Goal: Transaction & Acquisition: Download file/media

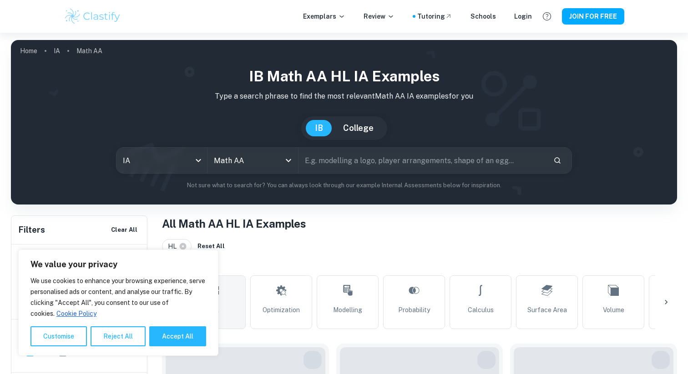
scroll to position [124, 0]
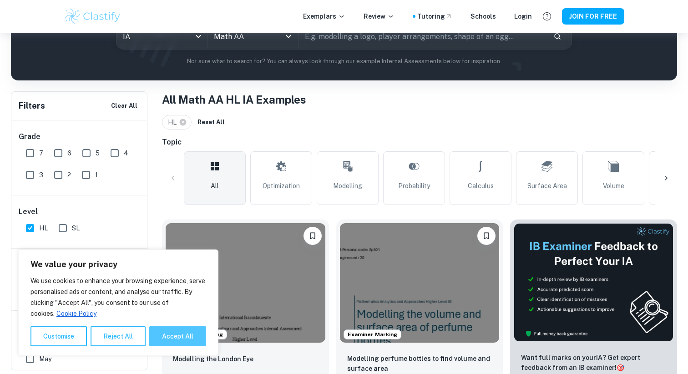
click at [187, 335] on button "Accept All" at bounding box center [177, 337] width 57 height 20
checkbox input "true"
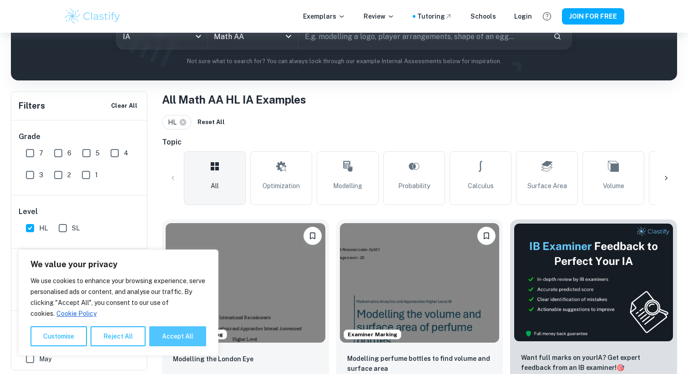
checkbox input "true"
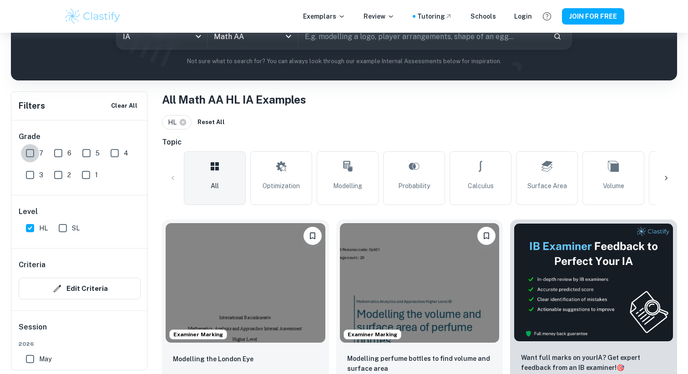
click at [29, 156] on input "7" at bounding box center [30, 153] width 18 height 18
checkbox input "true"
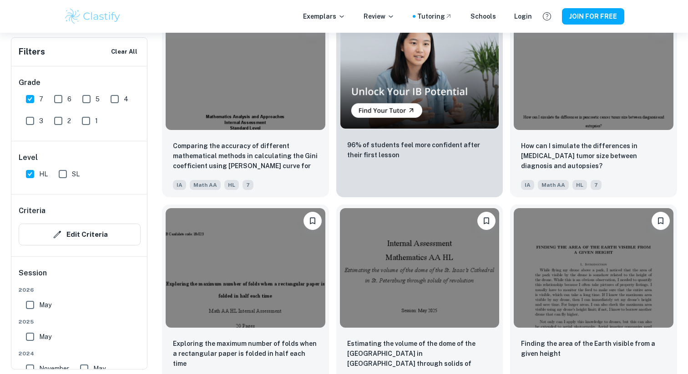
scroll to position [1724, 0]
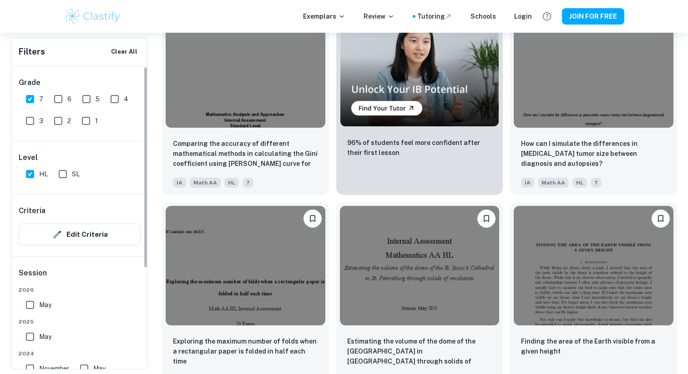
click at [67, 310] on div "May" at bounding box center [85, 303] width 126 height 22
click at [45, 308] on span "May" at bounding box center [45, 305] width 12 height 10
click at [39, 308] on input "May" at bounding box center [30, 305] width 18 height 18
checkbox input "true"
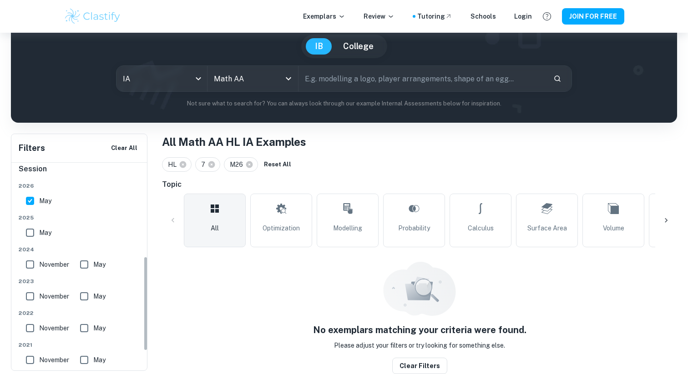
scroll to position [205, 0]
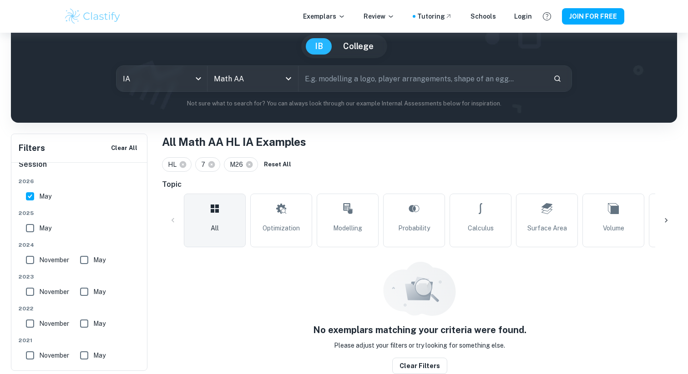
click at [37, 246] on span "2024" at bounding box center [80, 245] width 122 height 8
click at [37, 240] on div "[DATE] [DATE] [DATE] May [DATE] May [DATE] May [DATE] May Other Other" at bounding box center [80, 288] width 122 height 223
click at [37, 235] on input "May" at bounding box center [30, 228] width 18 height 18
checkbox input "true"
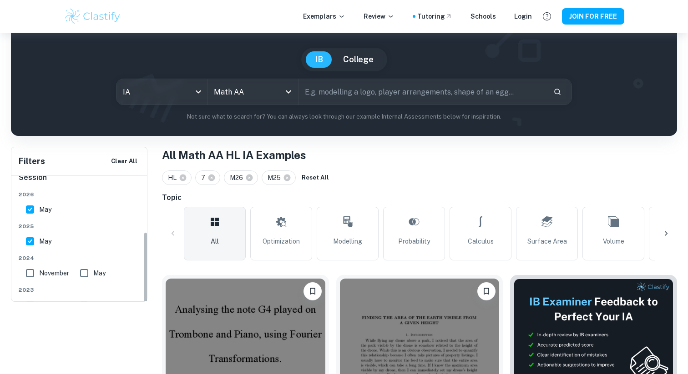
scroll to position [0, 0]
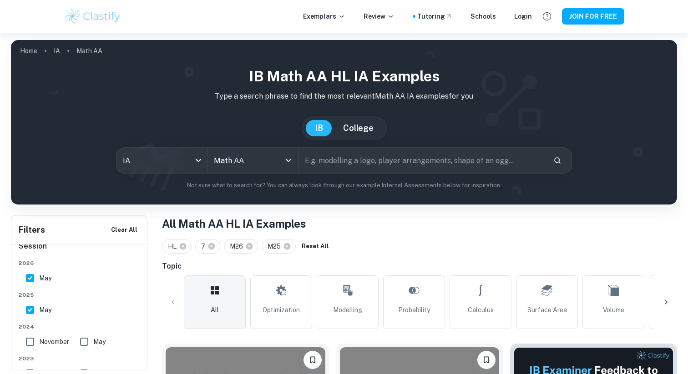
click at [333, 167] on input "text" at bounding box center [421, 160] width 247 height 25
type input "optimization"
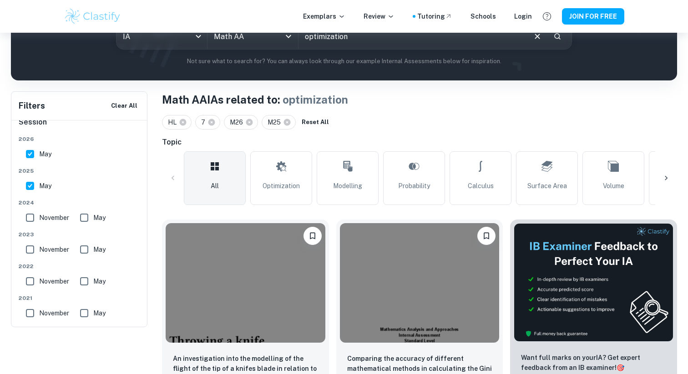
scroll to position [204, 0]
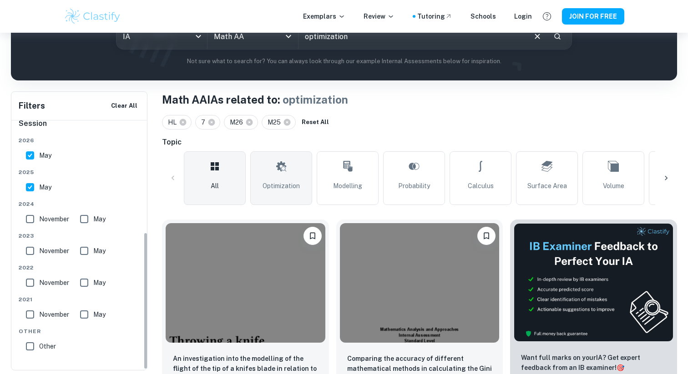
click at [307, 188] on link "Optimization" at bounding box center [281, 178] width 62 height 54
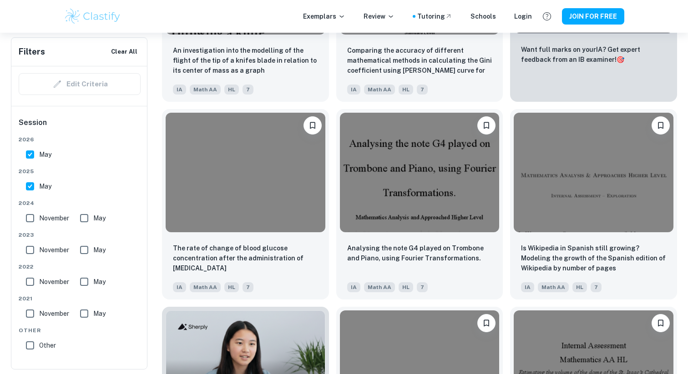
scroll to position [433, 0]
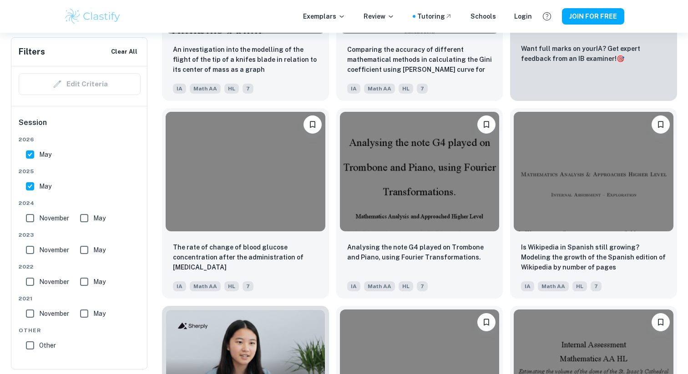
click at [40, 186] on span "May" at bounding box center [45, 186] width 12 height 10
click at [39, 186] on input "May" at bounding box center [30, 186] width 18 height 18
checkbox input "false"
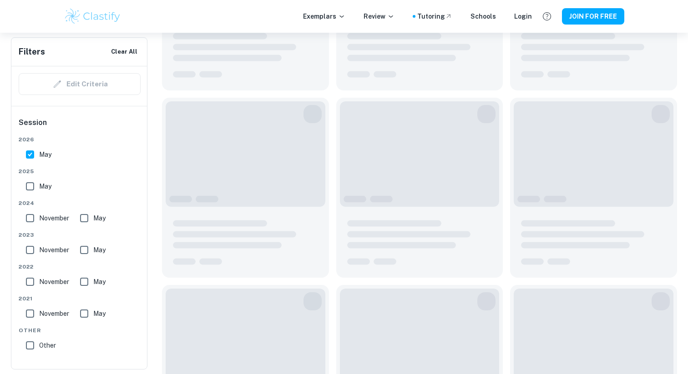
click at [45, 152] on span "May" at bounding box center [45, 155] width 12 height 10
click at [39, 152] on input "May" at bounding box center [30, 155] width 18 height 18
checkbox input "false"
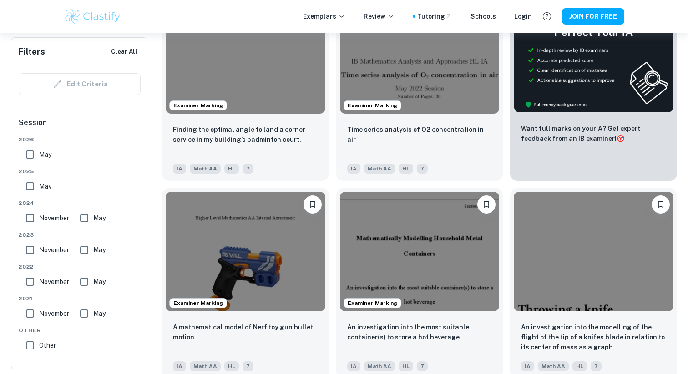
scroll to position [0, 0]
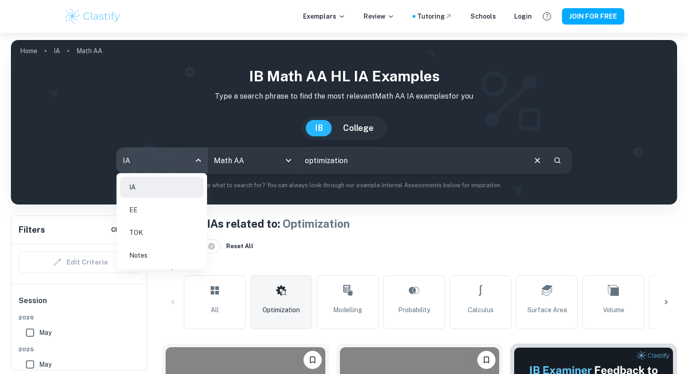
click at [137, 156] on body "We value your privacy We use cookies to enhance your browsing experience, serve…" at bounding box center [344, 220] width 688 height 374
click at [151, 211] on li "EE" at bounding box center [161, 210] width 83 height 21
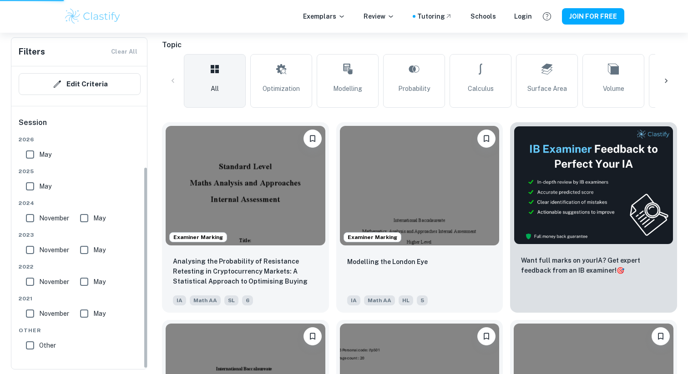
scroll to position [151, 0]
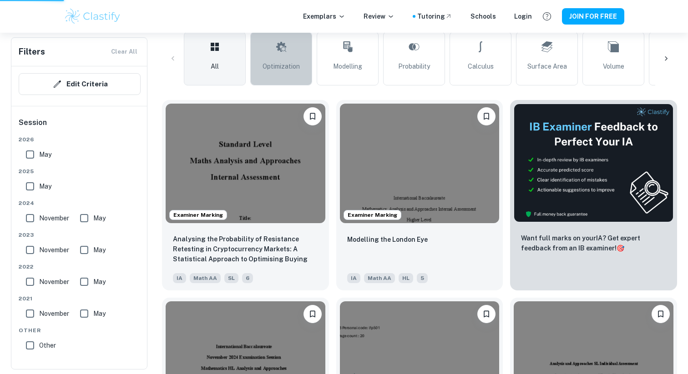
click at [280, 56] on icon at bounding box center [281, 47] width 11 height 22
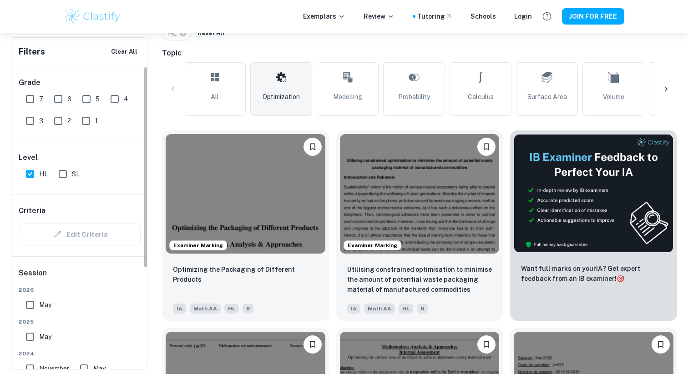
scroll to position [205, 0]
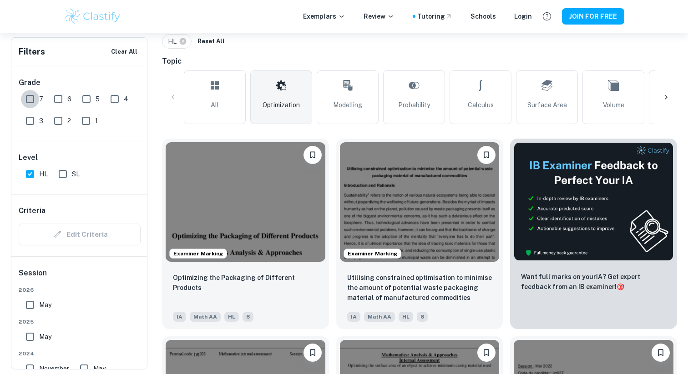
click at [37, 105] on input "7" at bounding box center [30, 99] width 18 height 18
checkbox input "true"
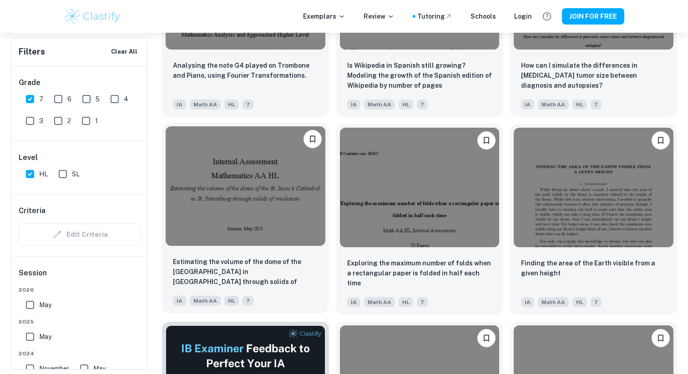
scroll to position [1209, 0]
click at [251, 195] on img at bounding box center [246, 186] width 160 height 120
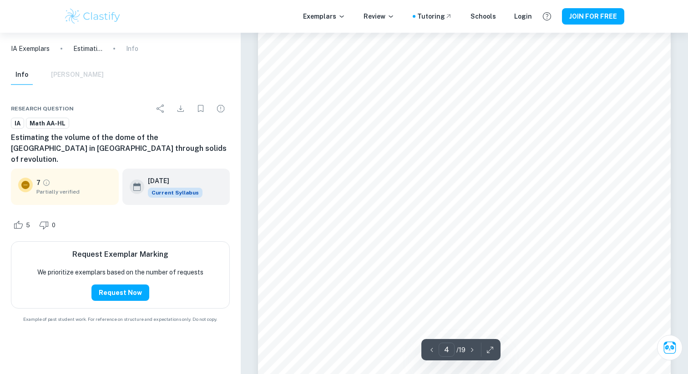
scroll to position [2048, 0]
type input "7"
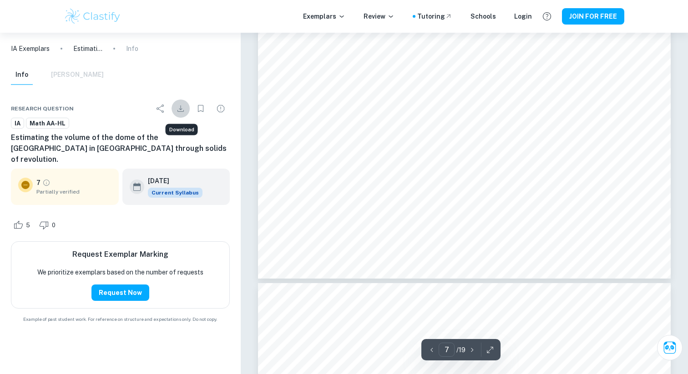
click at [183, 111] on icon "Download" at bounding box center [180, 109] width 6 height 6
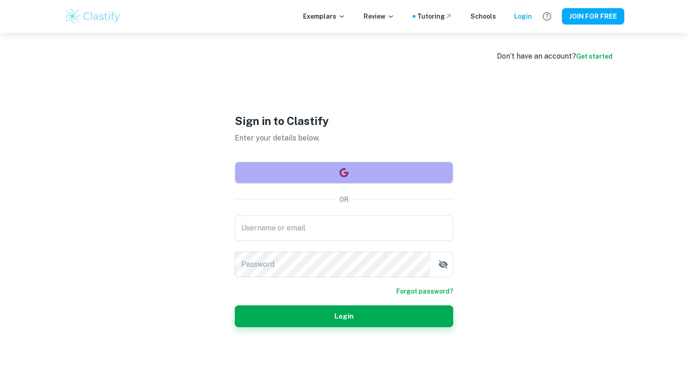
click at [347, 173] on icon "button" at bounding box center [343, 172] width 9 height 9
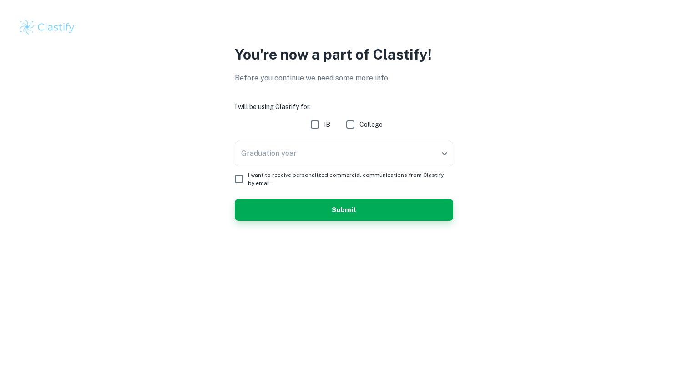
click at [324, 106] on h6 "I will be using Clastify for:" at bounding box center [344, 107] width 218 height 10
click at [321, 123] on input "IB" at bounding box center [315, 125] width 18 height 18
checkbox input "true"
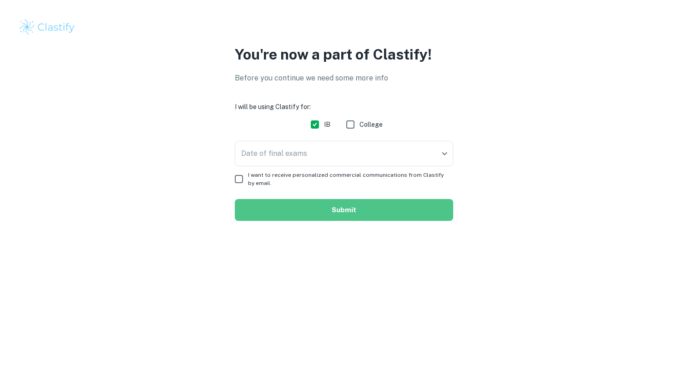
click at [362, 211] on button "Submit" at bounding box center [344, 210] width 218 height 22
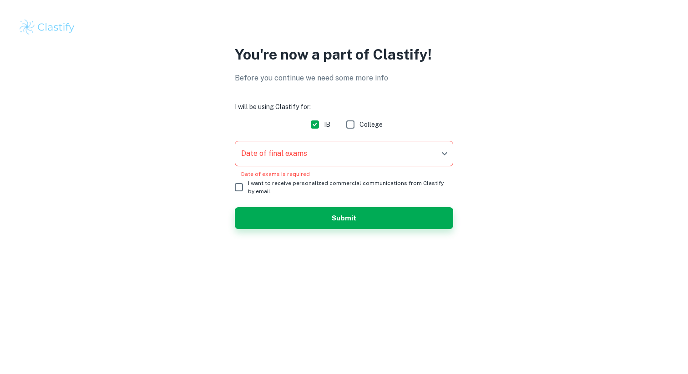
click at [295, 155] on body "We value your privacy We use cookies to enhance your browsing experience, serve…" at bounding box center [344, 187] width 688 height 374
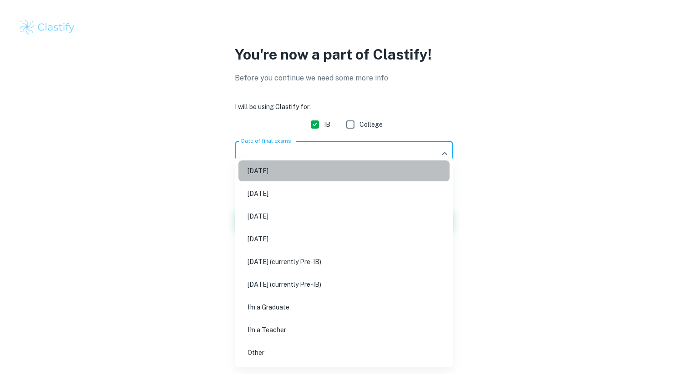
click at [286, 173] on li "[DATE]" at bounding box center [343, 171] width 211 height 21
type input "M25"
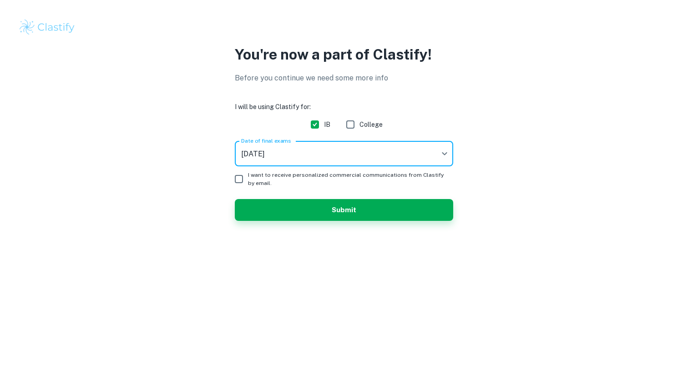
click at [292, 195] on form "I will be using Clastify for: IB College Date of final exams May 2025 M25 Date …" at bounding box center [344, 161] width 218 height 119
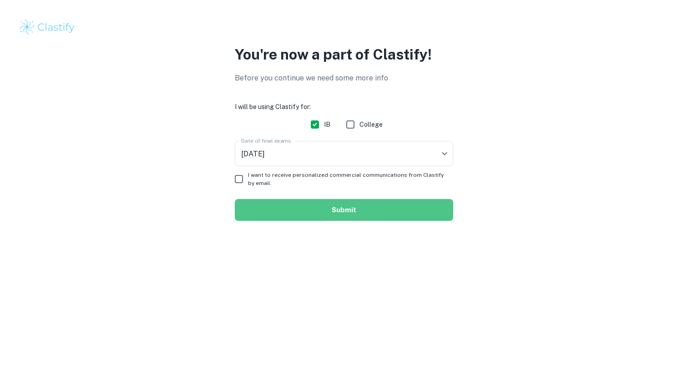
click at [293, 202] on button "Submit" at bounding box center [344, 210] width 218 height 22
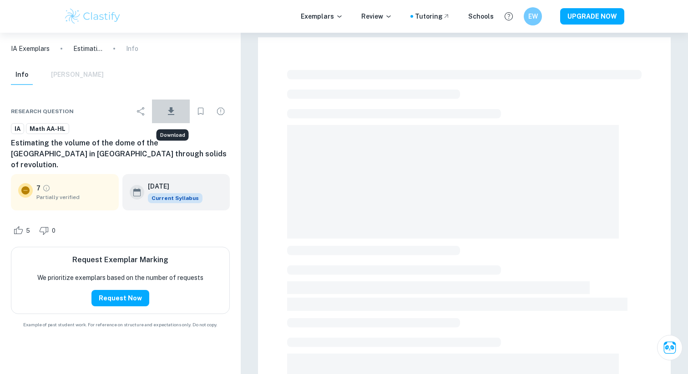
click at [170, 114] on icon "Download" at bounding box center [171, 111] width 6 height 8
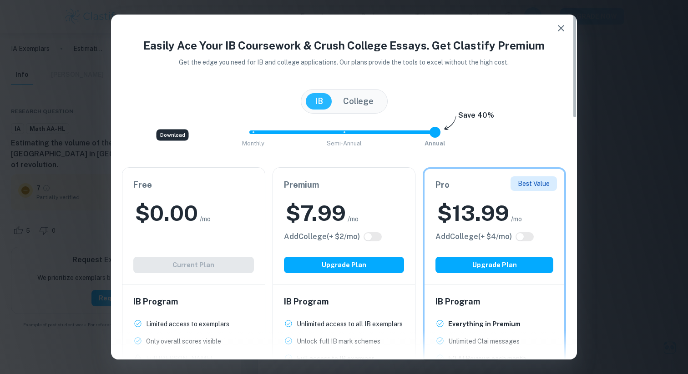
click at [561, 33] on icon "button" at bounding box center [560, 28] width 11 height 11
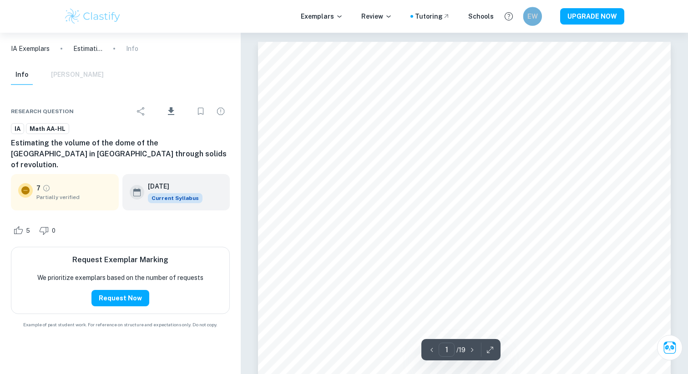
click at [533, 16] on h6 "EW" at bounding box center [532, 16] width 11 height 10
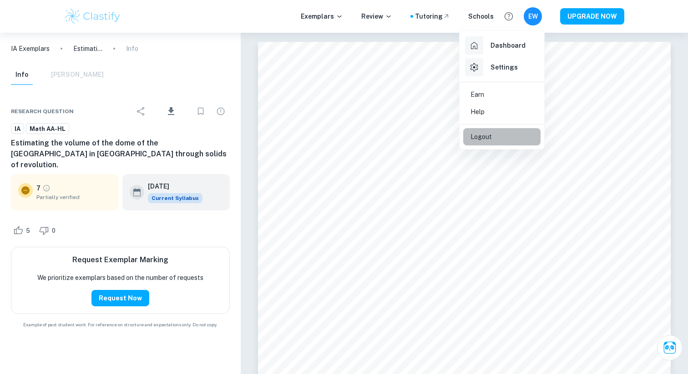
click at [492, 137] on li "Logout" at bounding box center [501, 136] width 77 height 17
